Goal: Task Accomplishment & Management: Complete application form

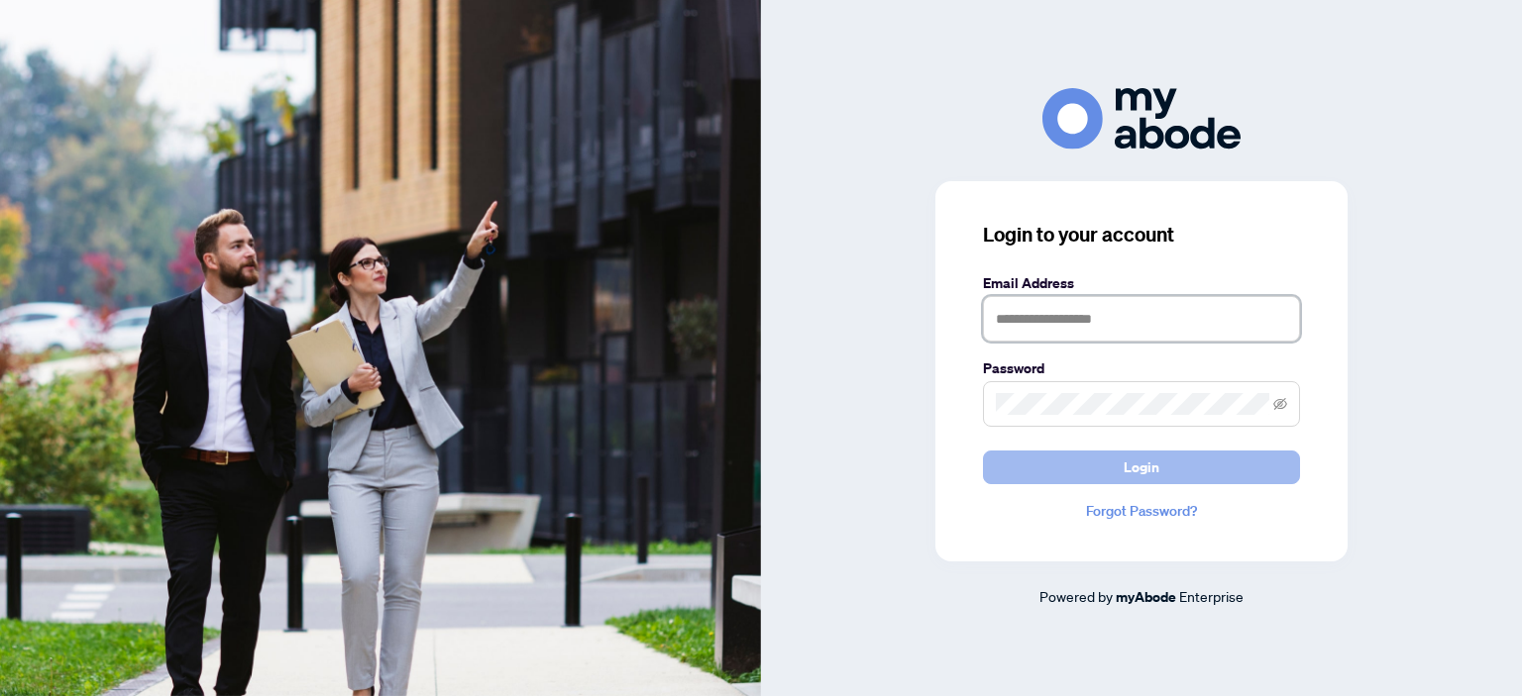
type input "**********"
click at [1063, 461] on button "Login" at bounding box center [1141, 468] width 317 height 34
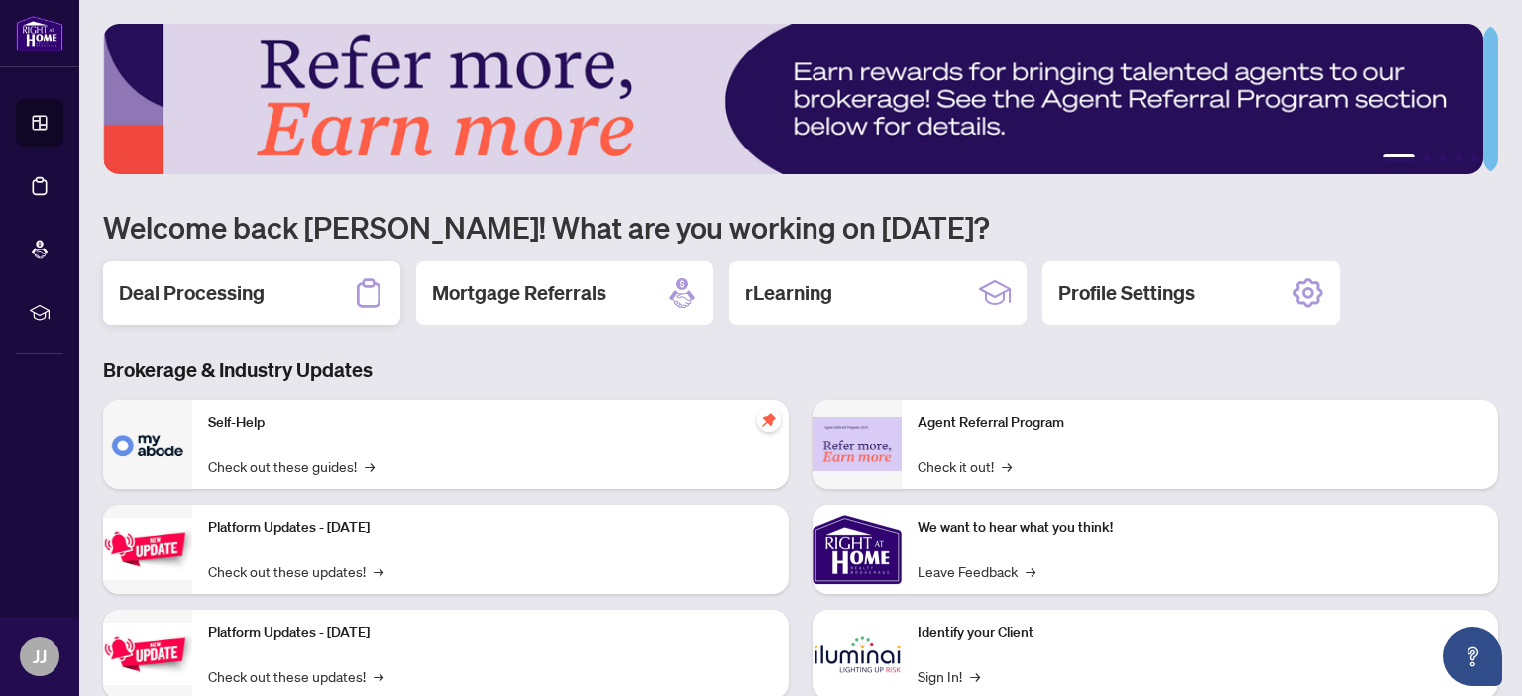
click at [230, 288] on h2 "Deal Processing" at bounding box center [192, 293] width 146 height 28
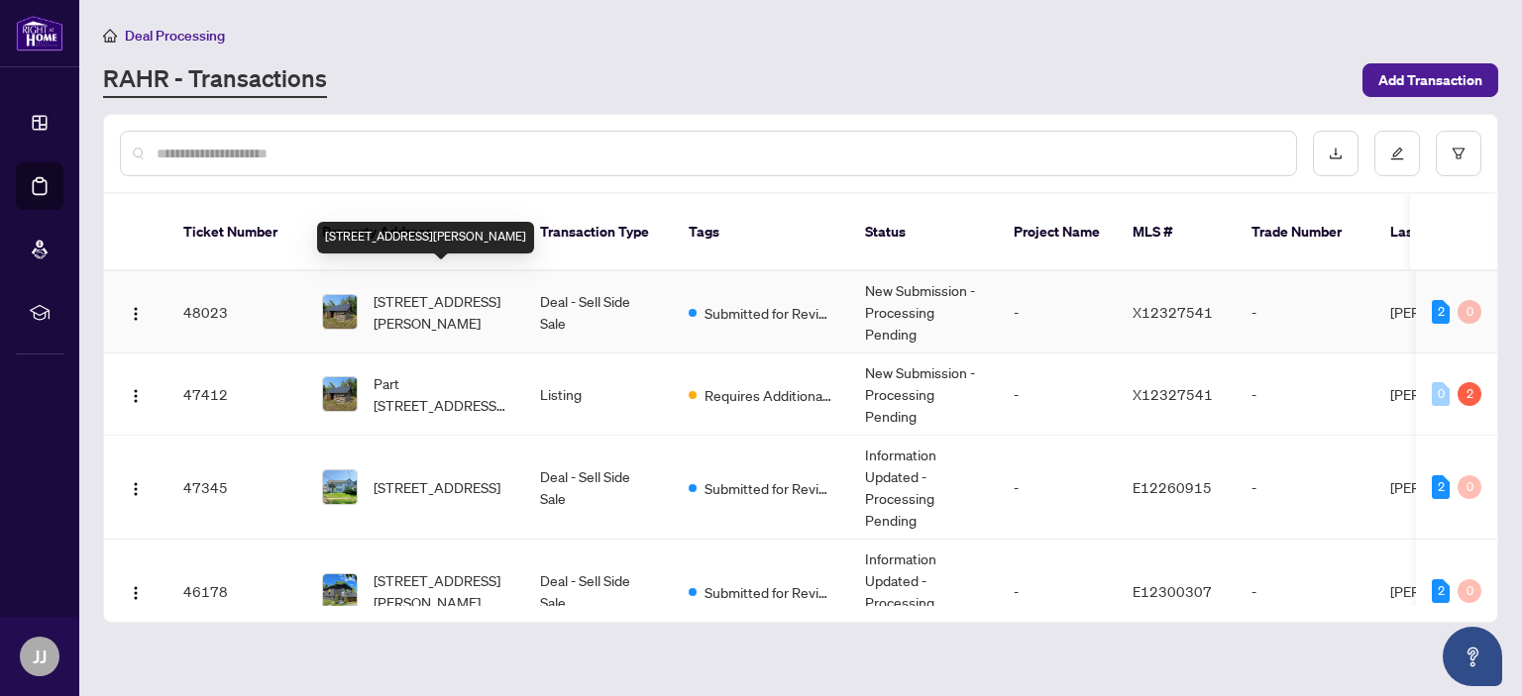
click at [415, 290] on span "0 Shuttleworth Rd, Kawartha Lakes, Ontario K0M 1C0, Canada" at bounding box center [440, 312] width 135 height 44
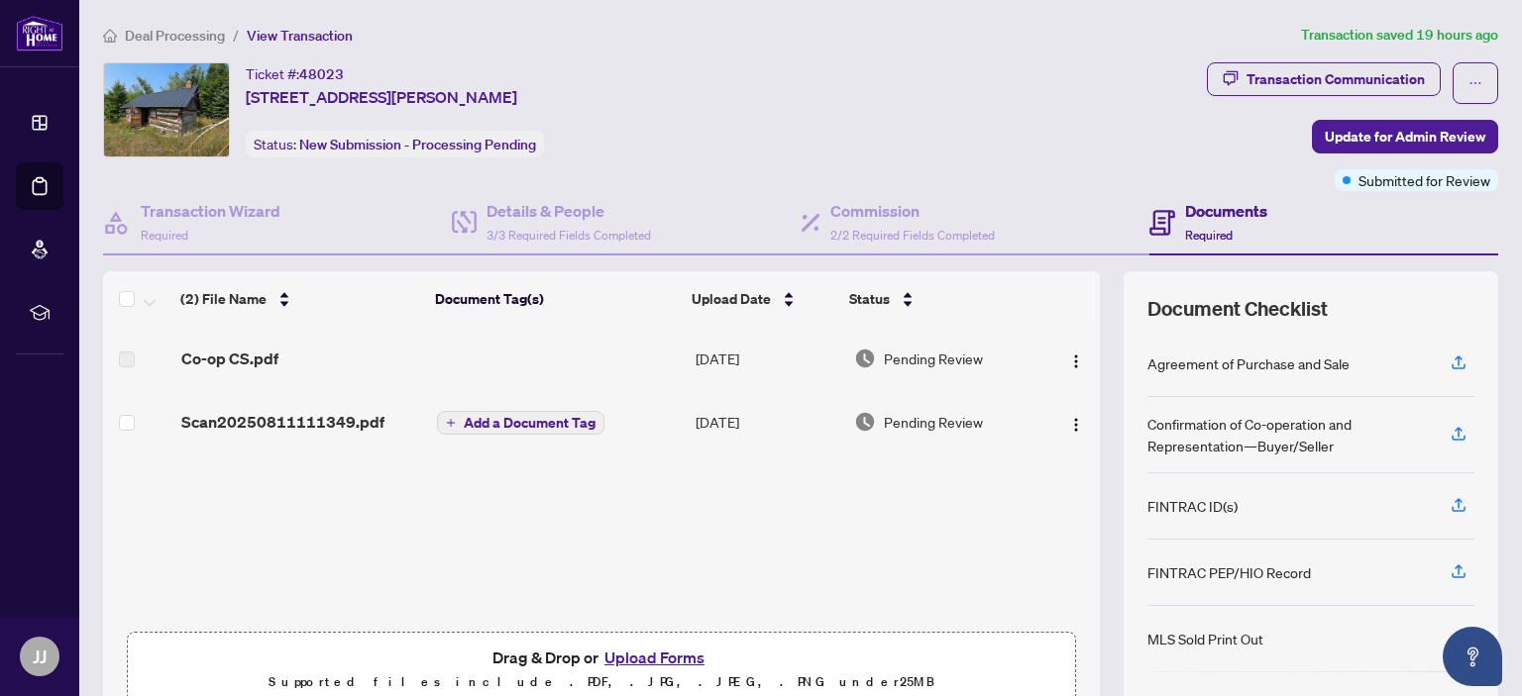
scroll to position [99, 0]
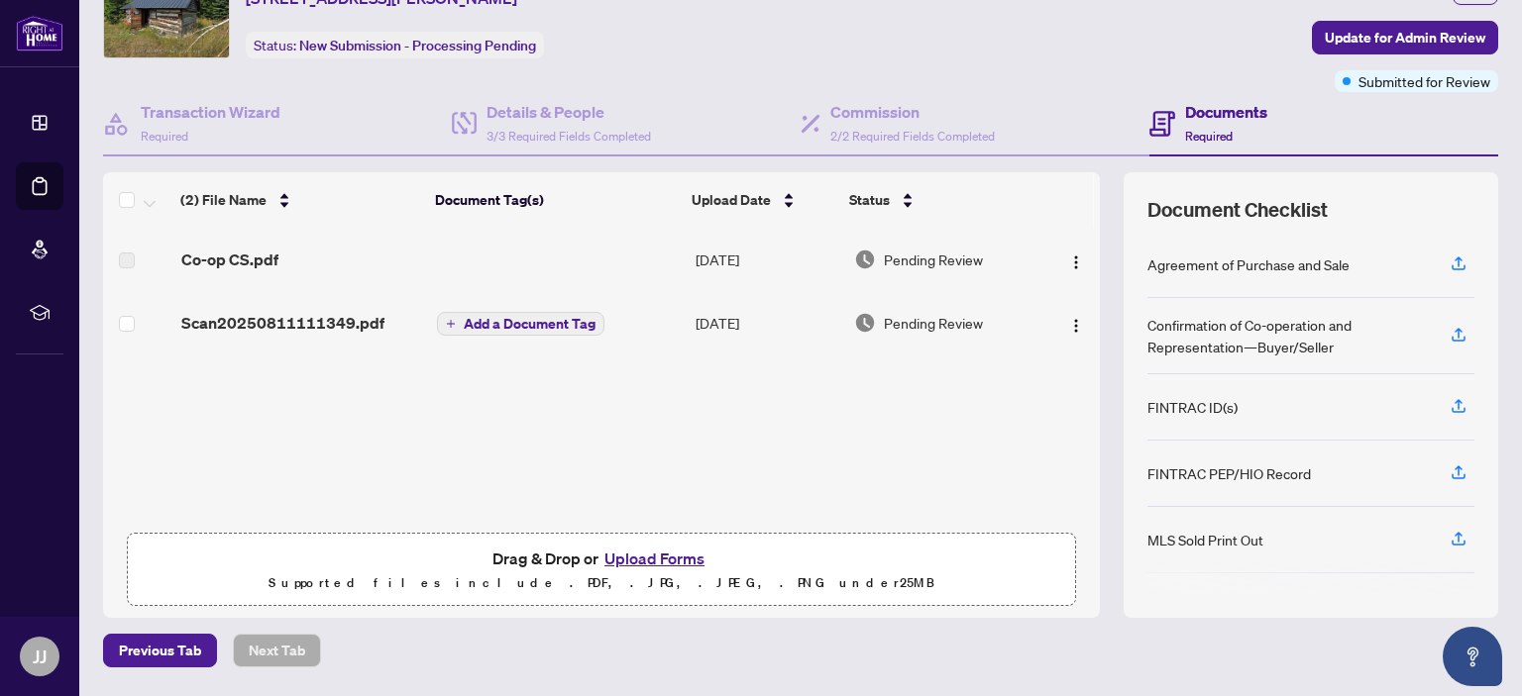
click at [642, 553] on button "Upload Forms" at bounding box center [654, 559] width 112 height 26
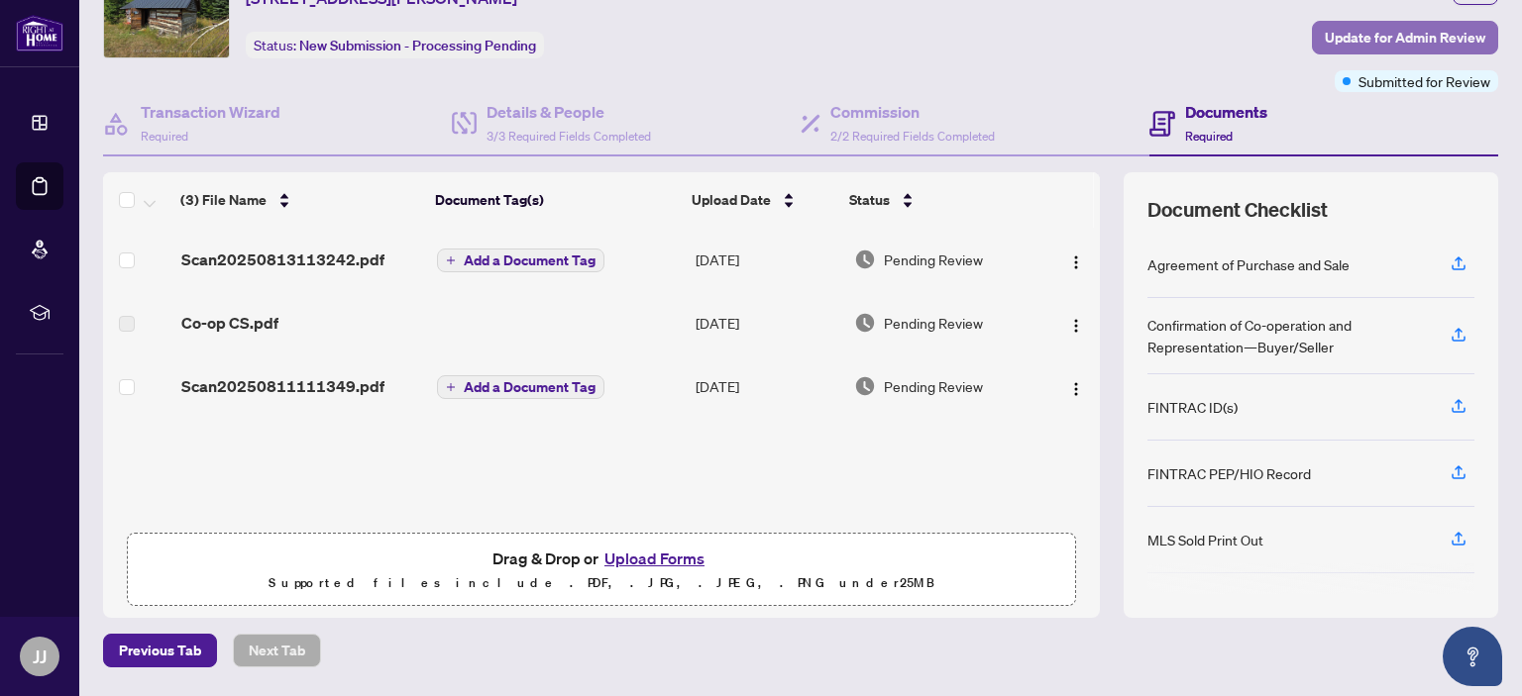
click at [1343, 39] on span "Update for Admin Review" at bounding box center [1405, 38] width 160 height 32
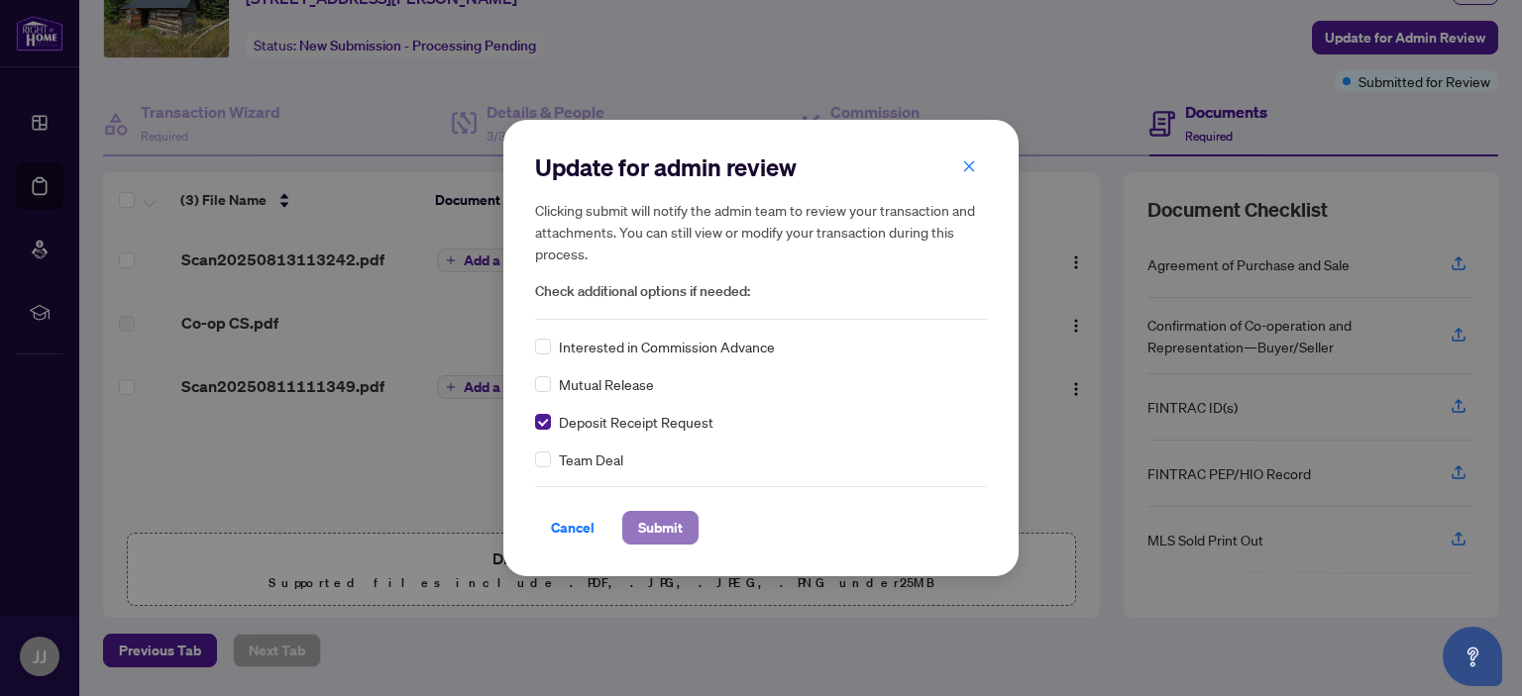
click at [639, 530] on span "Submit" at bounding box center [660, 528] width 45 height 32
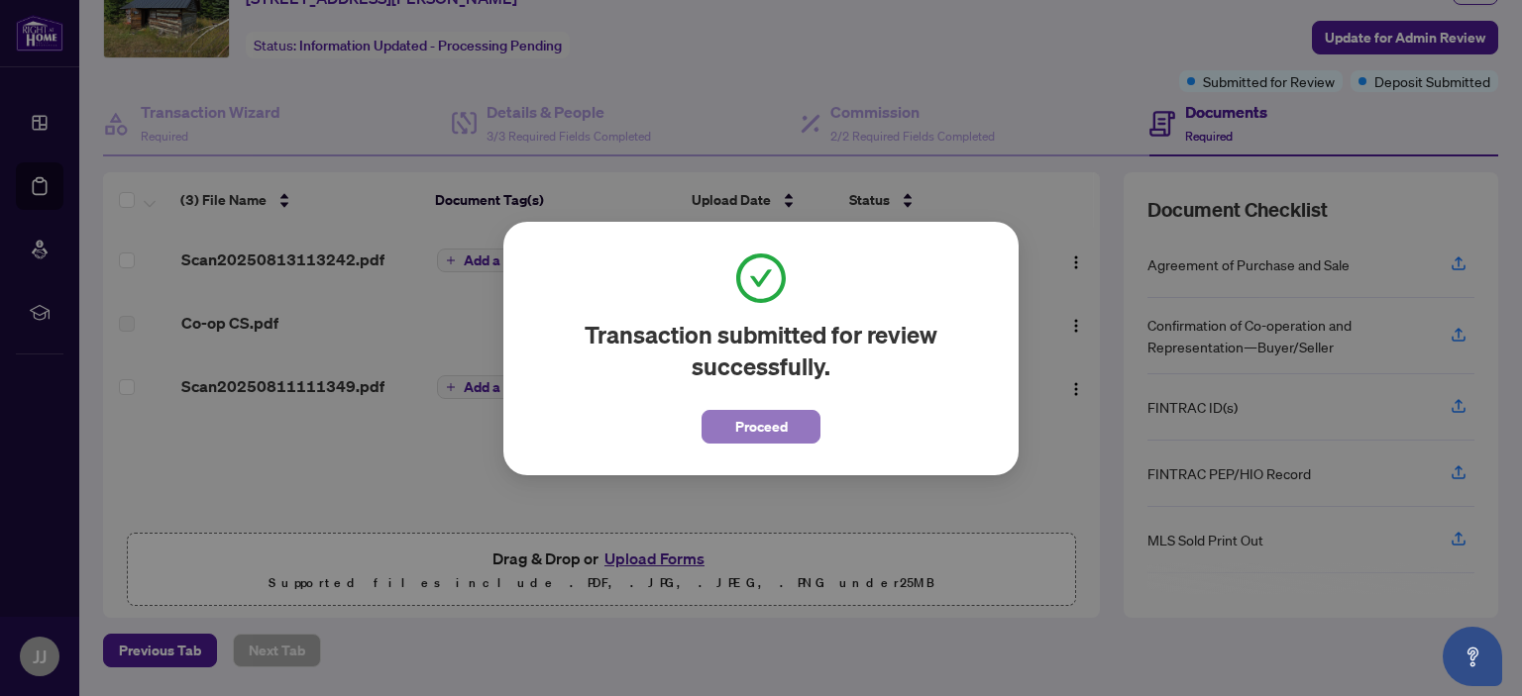
click at [771, 419] on span "Proceed" at bounding box center [761, 427] width 53 height 32
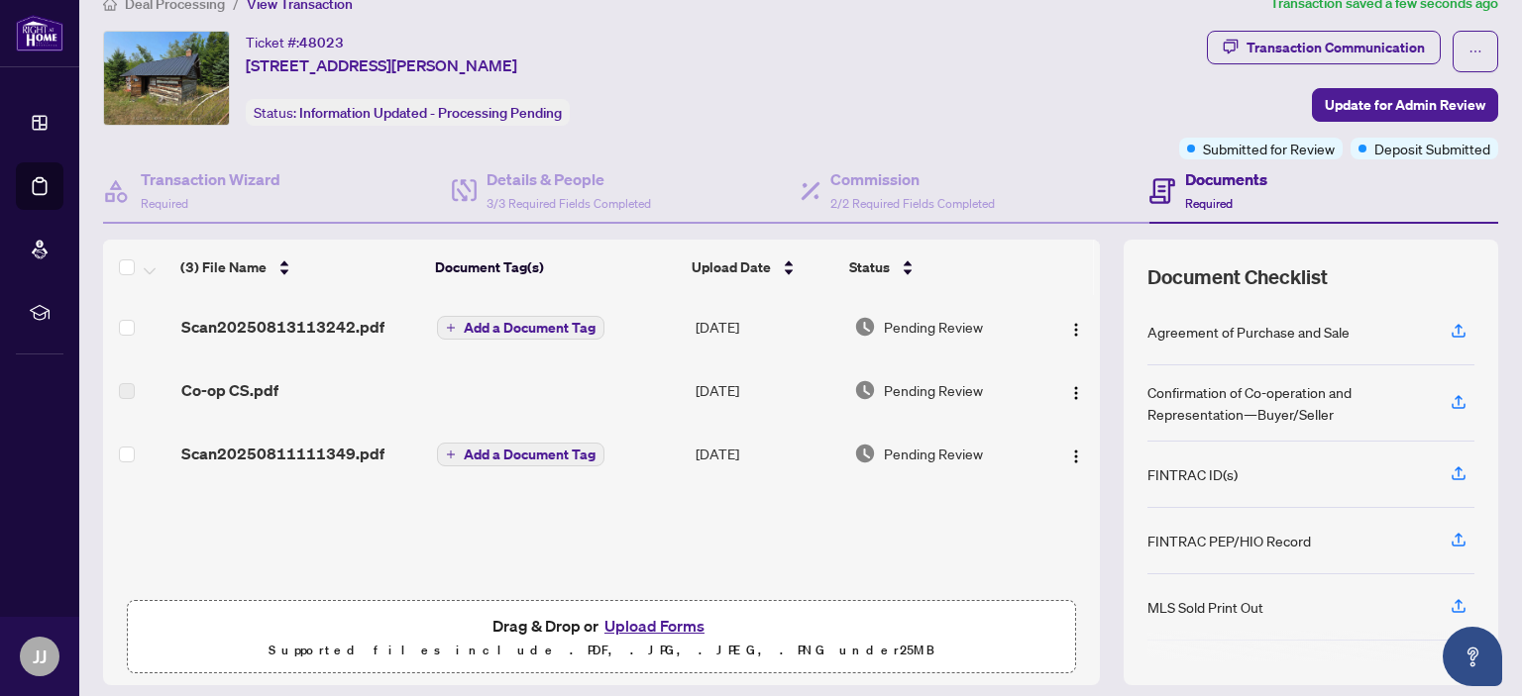
scroll to position [0, 0]
